Goal: Find specific page/section: Find specific page/section

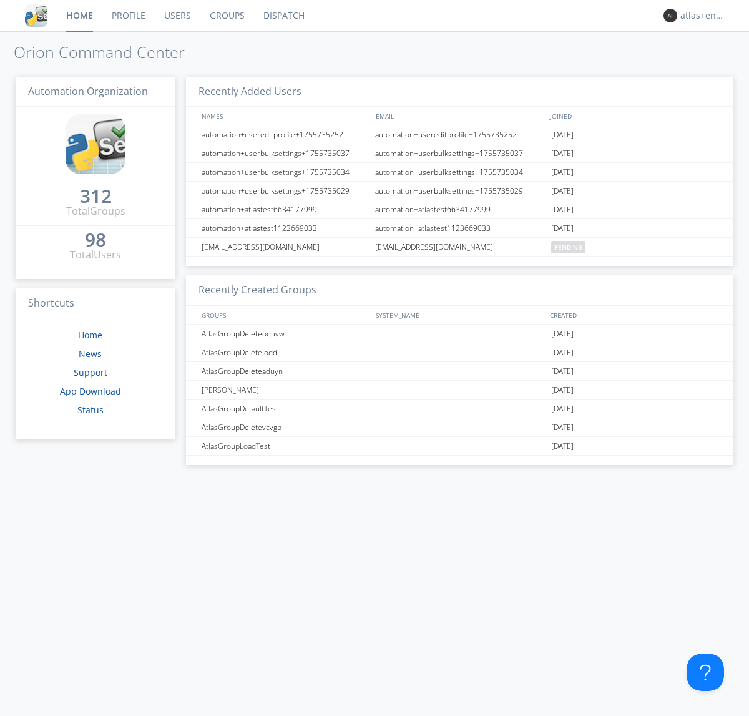
click at [283, 16] on link "Dispatch" at bounding box center [284, 15] width 60 height 31
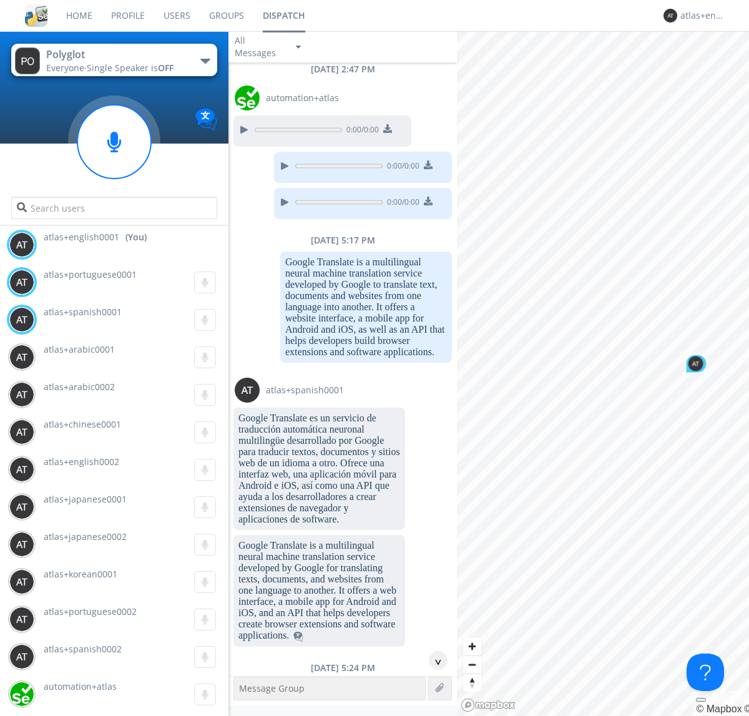
scroll to position [1269, 0]
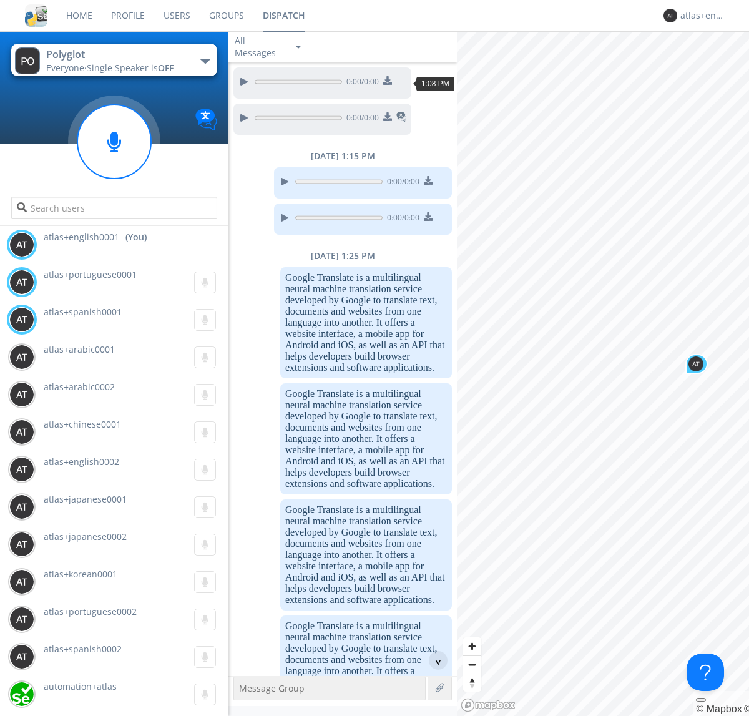
scroll to position [1129, 0]
click at [433, 661] on div "^" at bounding box center [438, 660] width 19 height 19
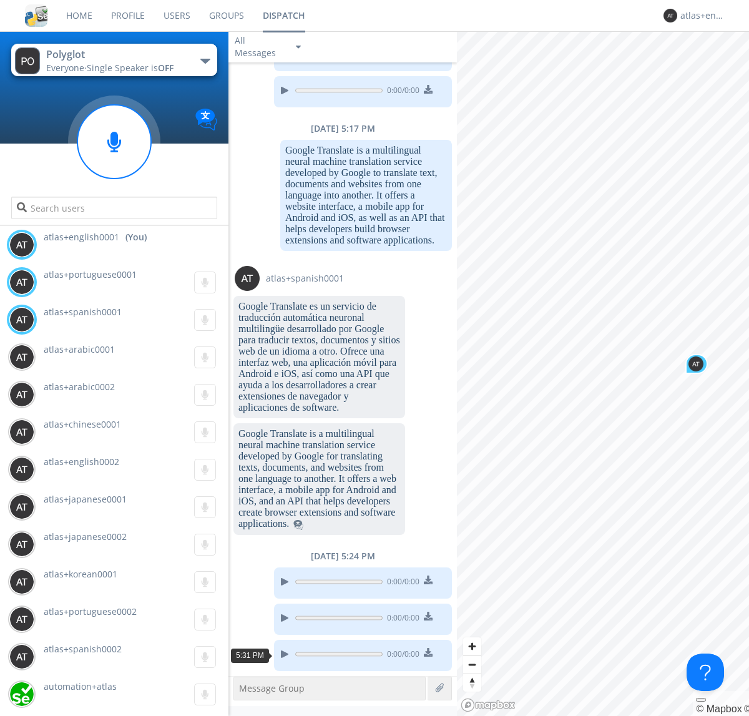
scroll to position [2303, 0]
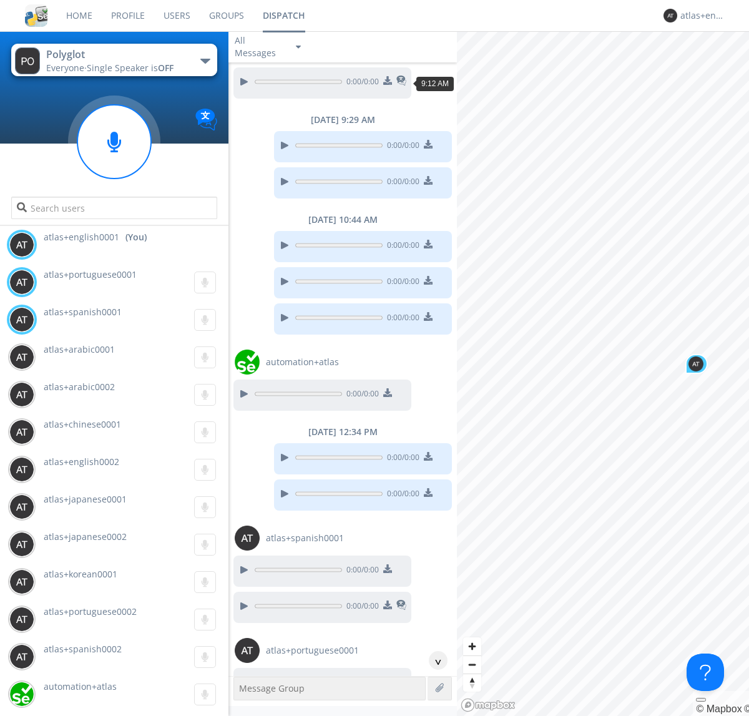
scroll to position [1080, 0]
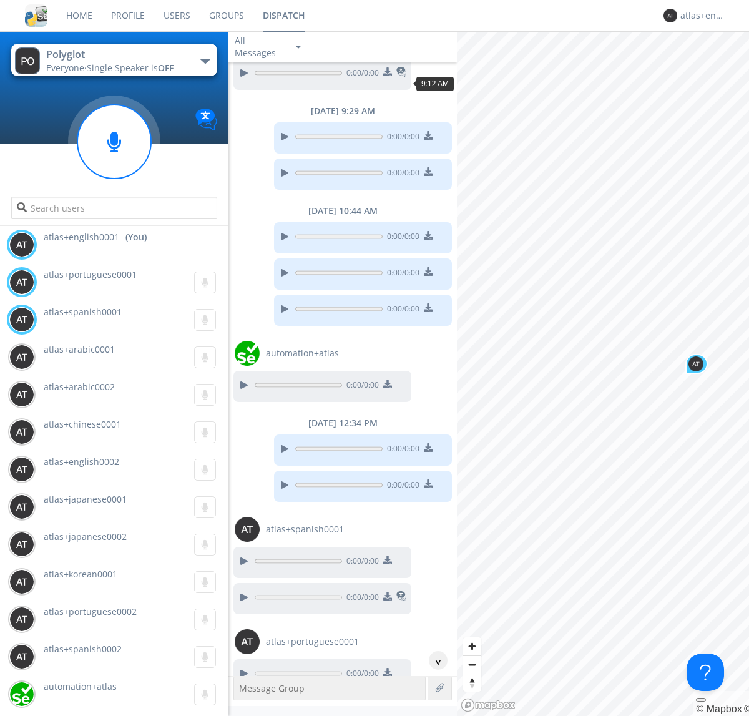
click at [433, 661] on div "^" at bounding box center [438, 660] width 19 height 19
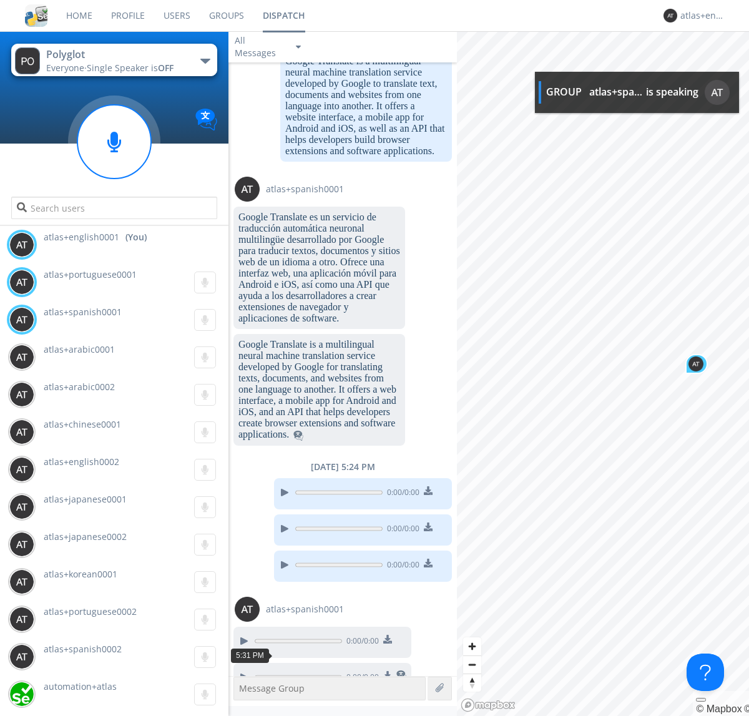
scroll to position [3401, 0]
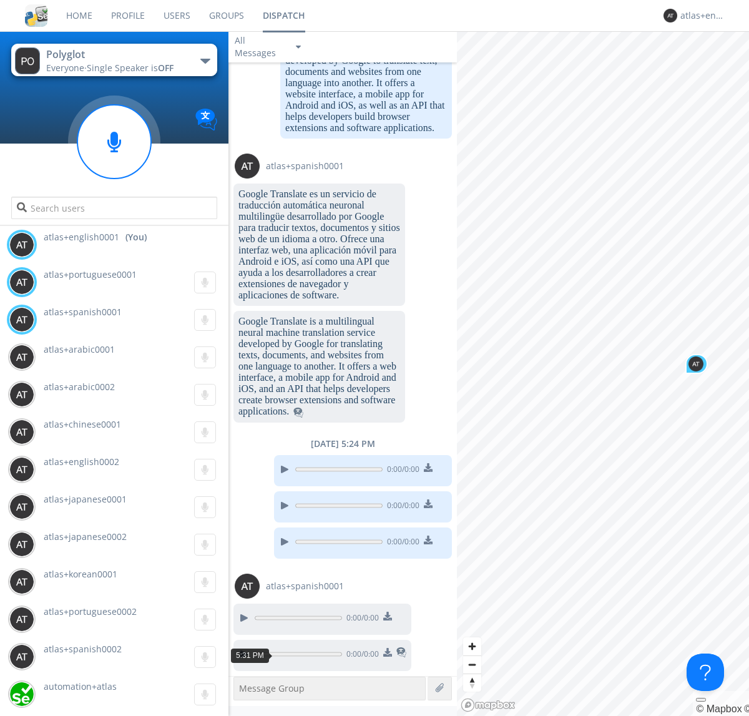
click at [387, 654] on img at bounding box center [387, 652] width 9 height 9
